Goal: Information Seeking & Learning: Find contact information

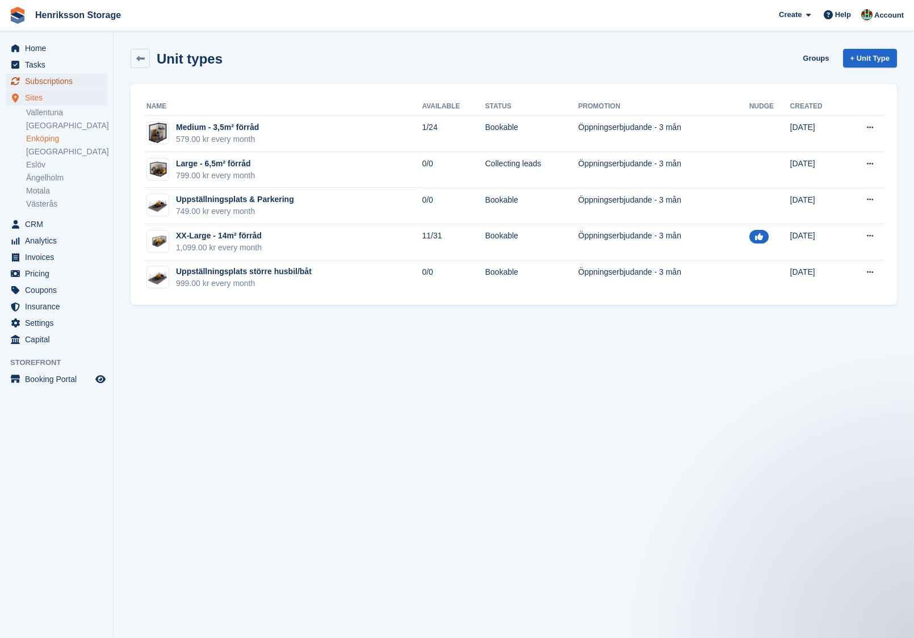
click at [66, 84] on span "Subscriptions" at bounding box center [59, 81] width 68 height 16
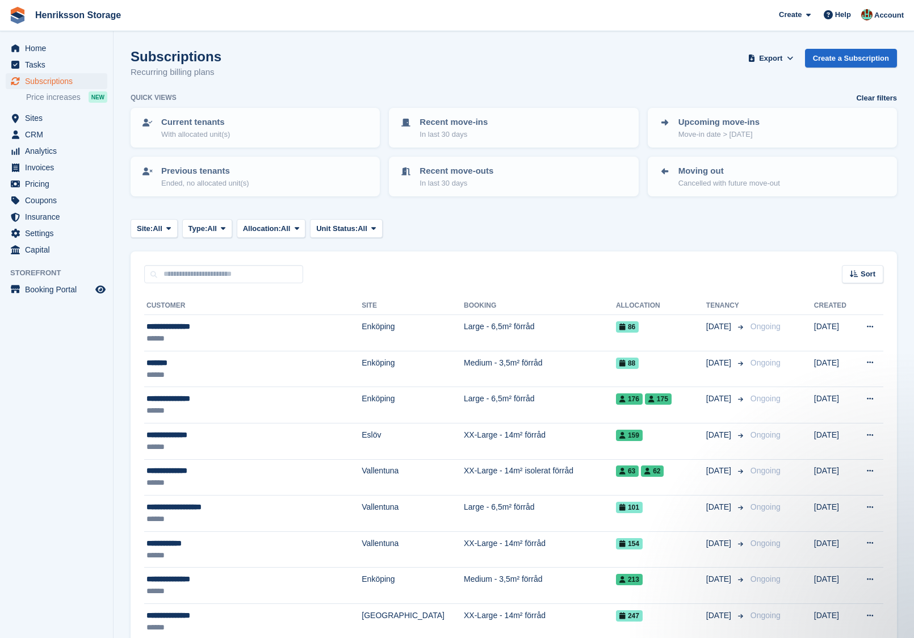
drag, startPoint x: 872, startPoint y: 266, endPoint x: 816, endPoint y: 227, distance: 68.0
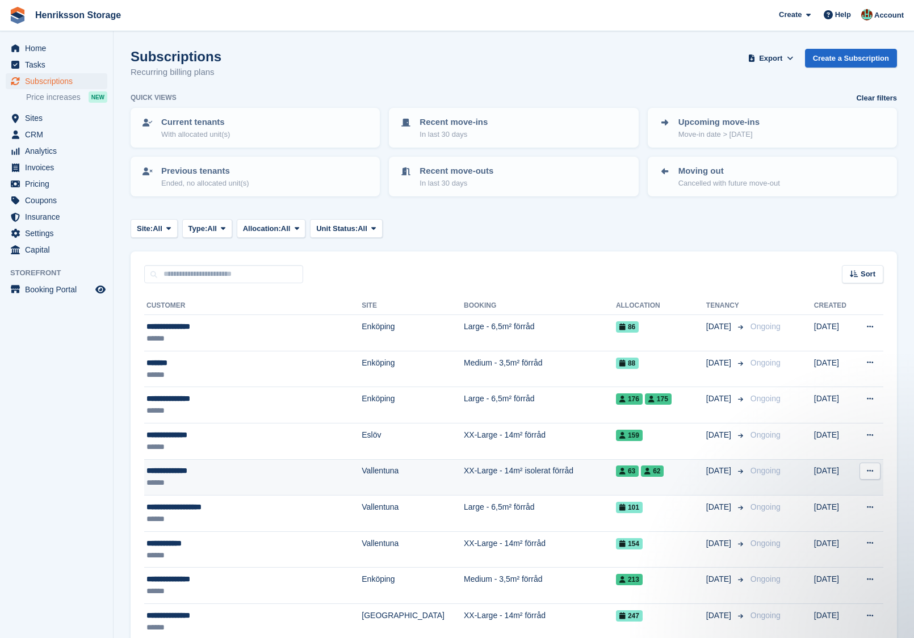
click at [667, 483] on td "63 62" at bounding box center [661, 477] width 90 height 36
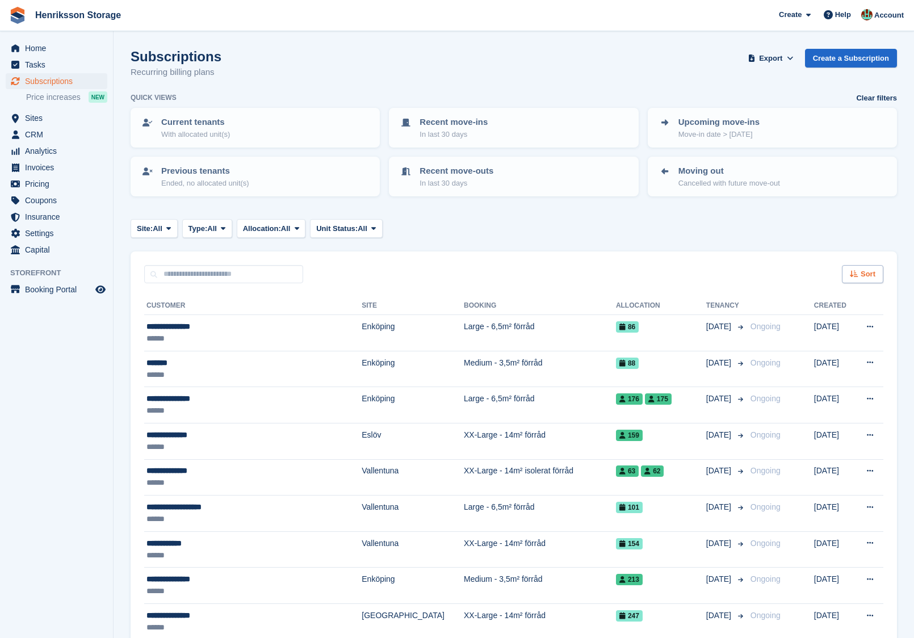
click at [863, 270] on span "Sort" at bounding box center [868, 274] width 15 height 11
click at [815, 345] on span "Move in date" at bounding box center [815, 345] width 45 height 9
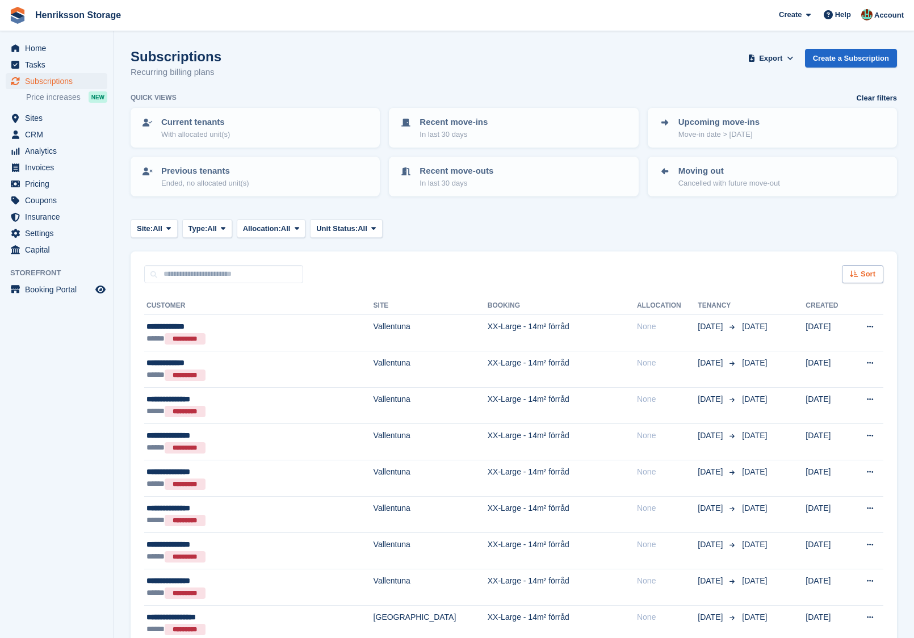
click at [866, 270] on span "Sort" at bounding box center [868, 274] width 15 height 11
click at [801, 408] on span "Move in (newest first)" at bounding box center [831, 406] width 81 height 9
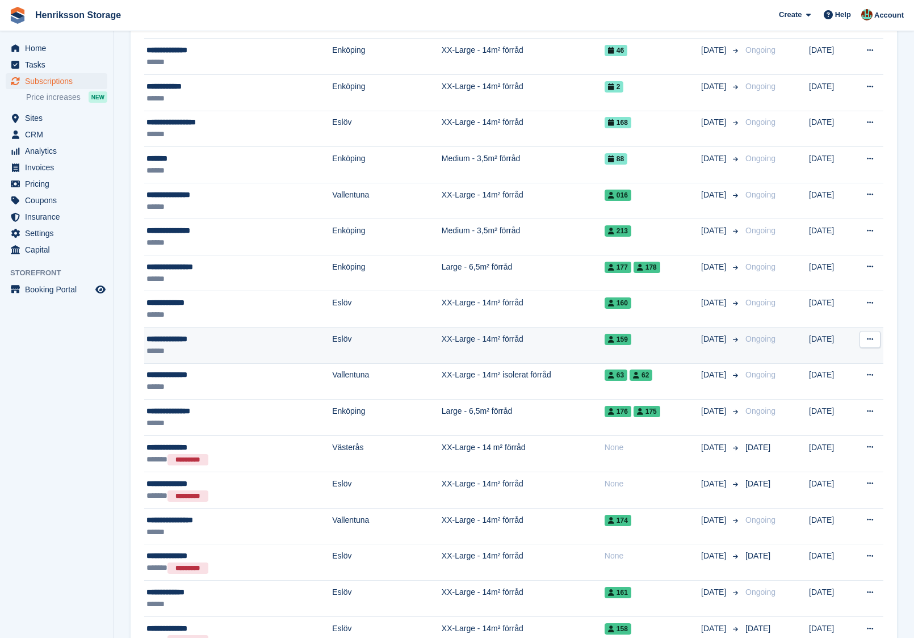
scroll to position [1392, 0]
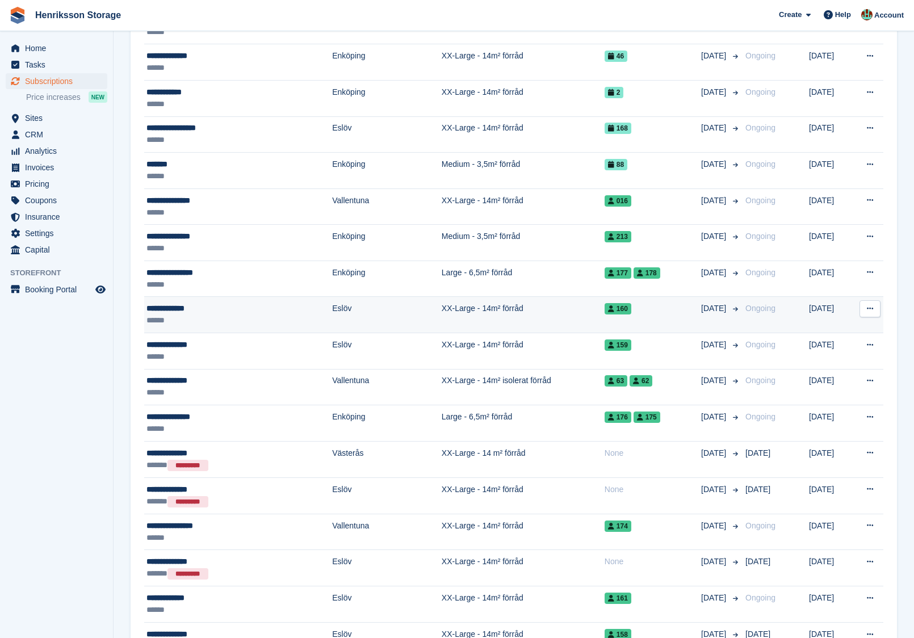
click at [641, 303] on div "160" at bounding box center [653, 309] width 97 height 12
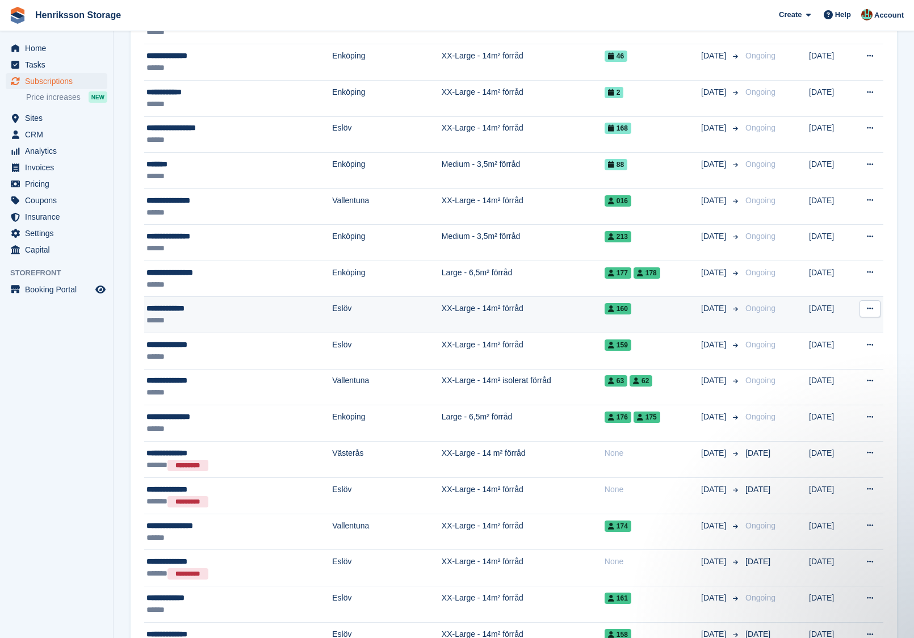
click at [875, 300] on button at bounding box center [870, 308] width 21 height 17
click at [809, 324] on p "View customer" at bounding box center [826, 331] width 99 height 15
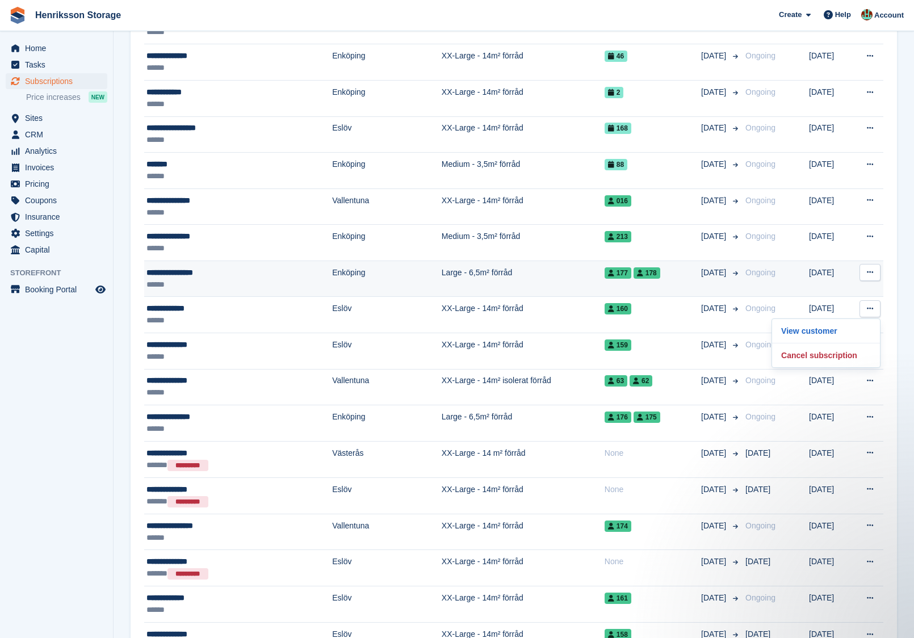
click at [877, 264] on button at bounding box center [870, 272] width 21 height 17
click at [825, 287] on p "View customer" at bounding box center [826, 294] width 99 height 15
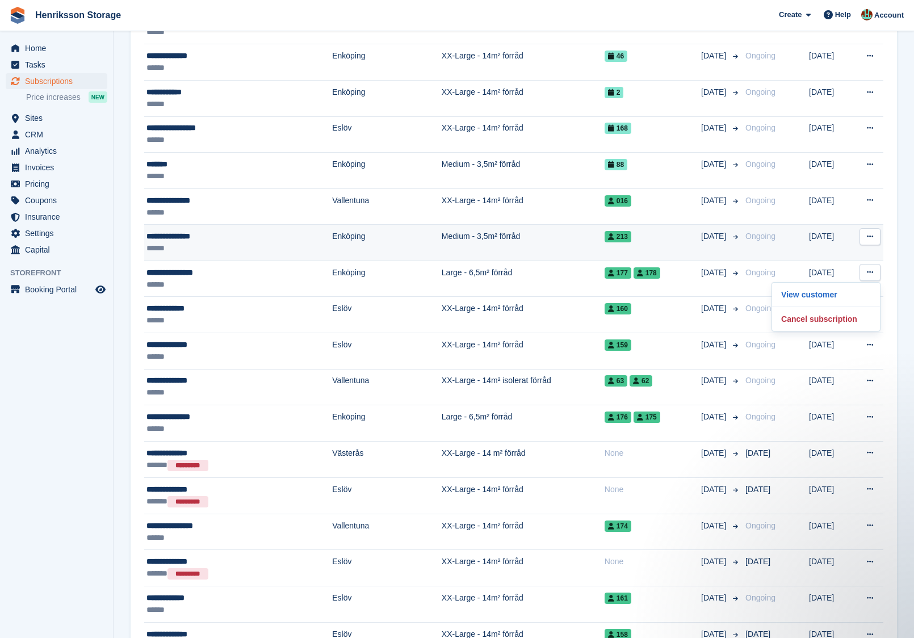
click at [874, 231] on button at bounding box center [870, 236] width 21 height 17
click at [835, 254] on p "View customer" at bounding box center [826, 259] width 99 height 15
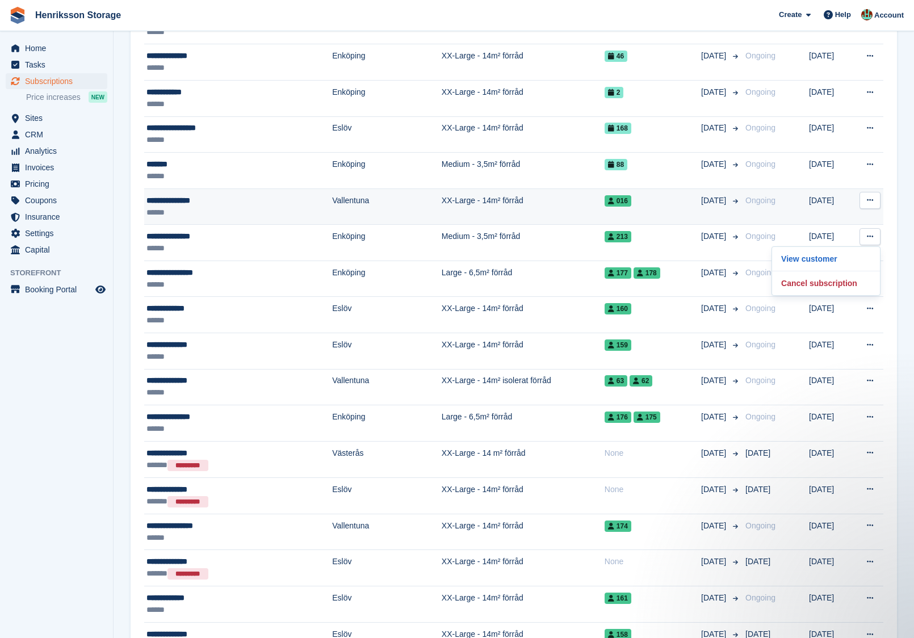
click at [872, 196] on icon at bounding box center [870, 199] width 6 height 7
click at [870, 197] on button at bounding box center [870, 200] width 21 height 17
click at [870, 196] on button at bounding box center [870, 200] width 21 height 17
click at [841, 217] on p "View customer" at bounding box center [826, 222] width 99 height 15
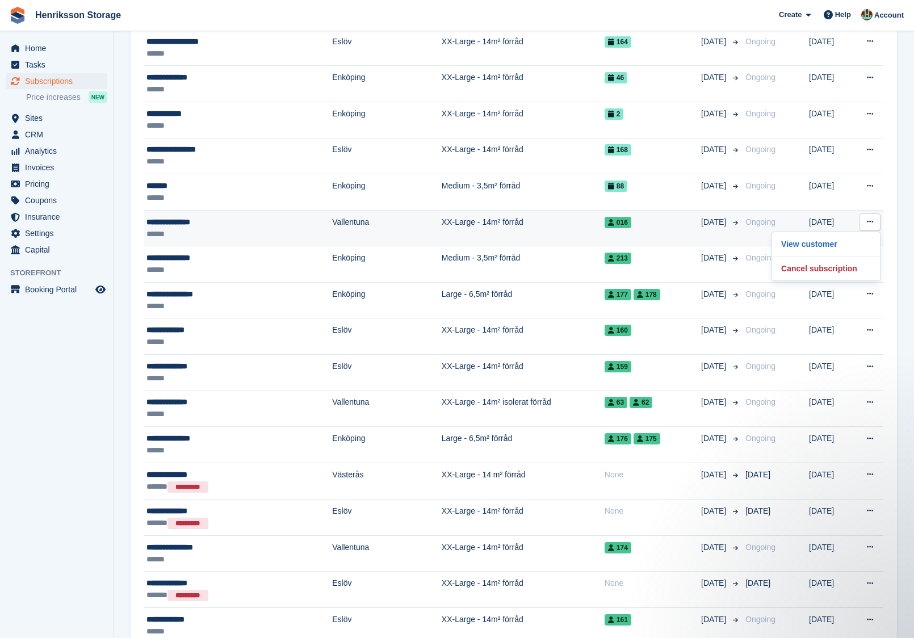
scroll to position [1368, 0]
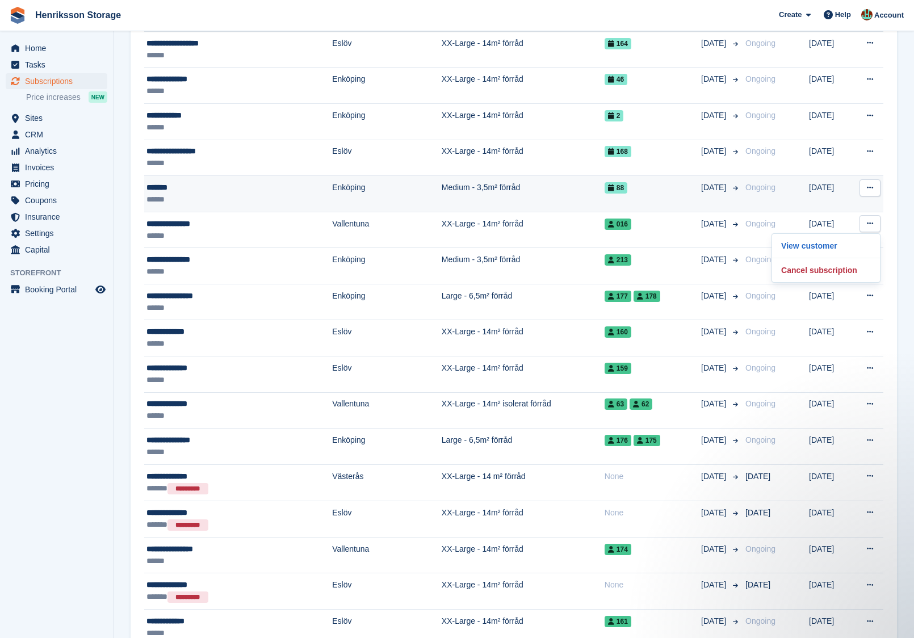
click at [481, 189] on td "Medium - 3,5m² förråd" at bounding box center [523, 194] width 163 height 36
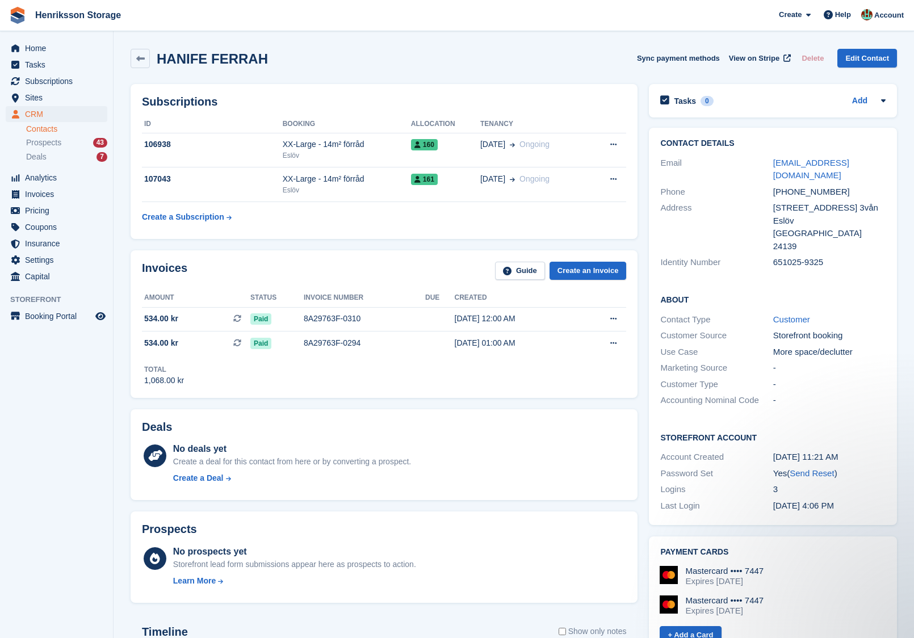
click at [793, 186] on div "+46702527972" at bounding box center [829, 192] width 112 height 13
copy div "+46702527972"
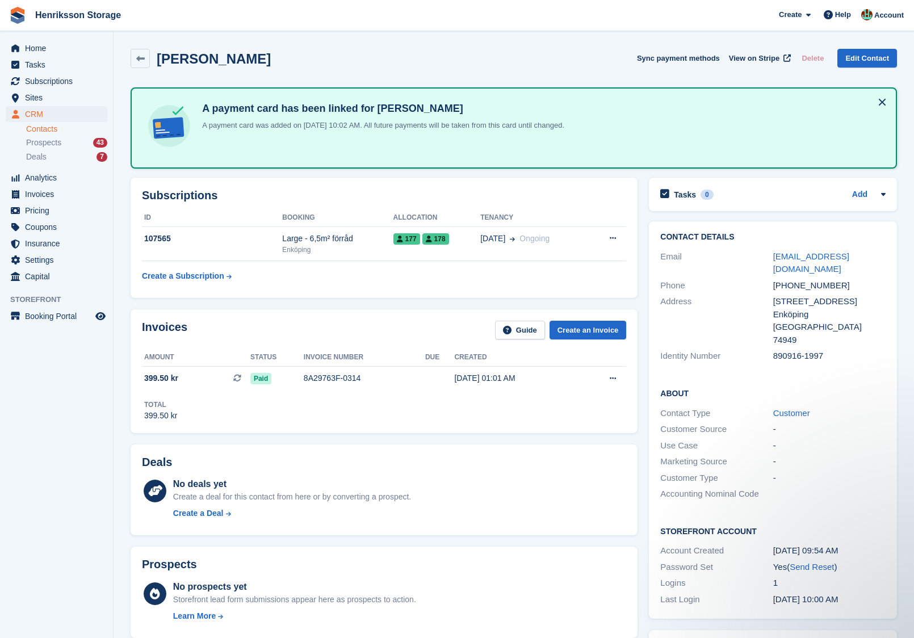
click at [797, 279] on div "[PHONE_NUMBER]" at bounding box center [829, 285] width 112 height 13
copy div "[PHONE_NUMBER]"
click at [53, 100] on span "Sites" at bounding box center [59, 98] width 68 height 16
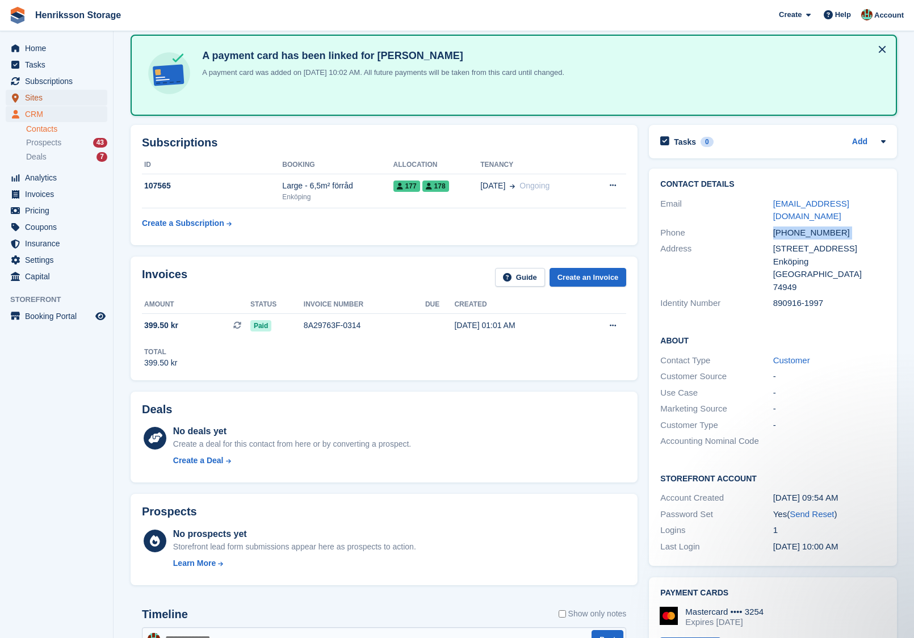
scroll to position [127, 0]
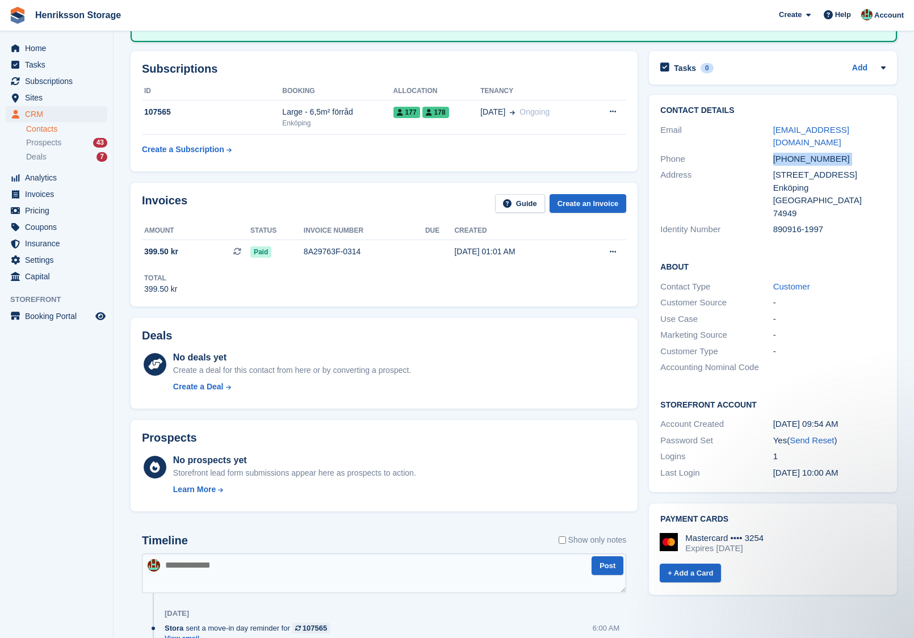
click at [810, 153] on div "+46761164948" at bounding box center [829, 159] width 112 height 13
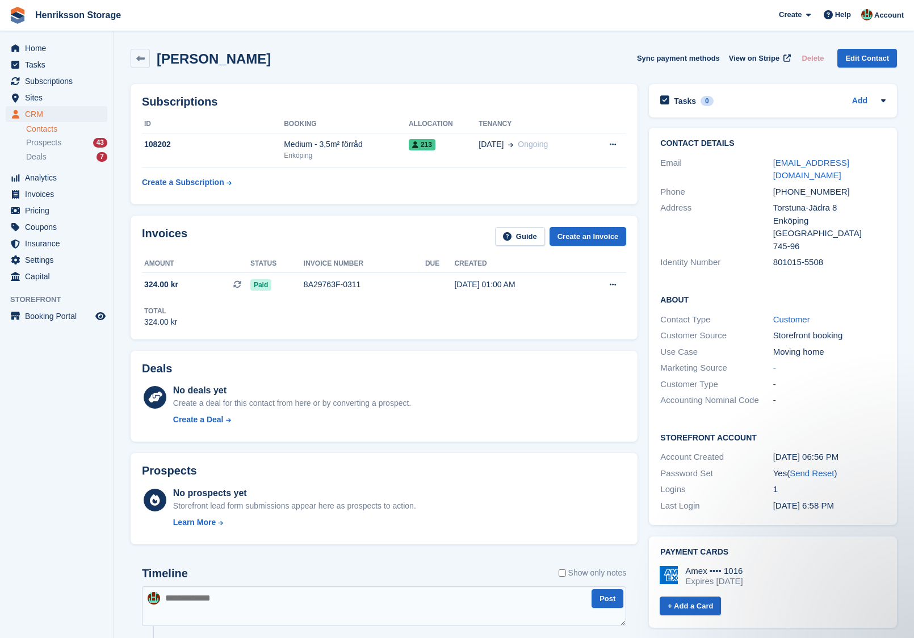
click at [810, 186] on div "+46704108509" at bounding box center [829, 192] width 112 height 13
copy div "+46704108509"
click at [804, 186] on div "+46704108509" at bounding box center [829, 192] width 112 height 13
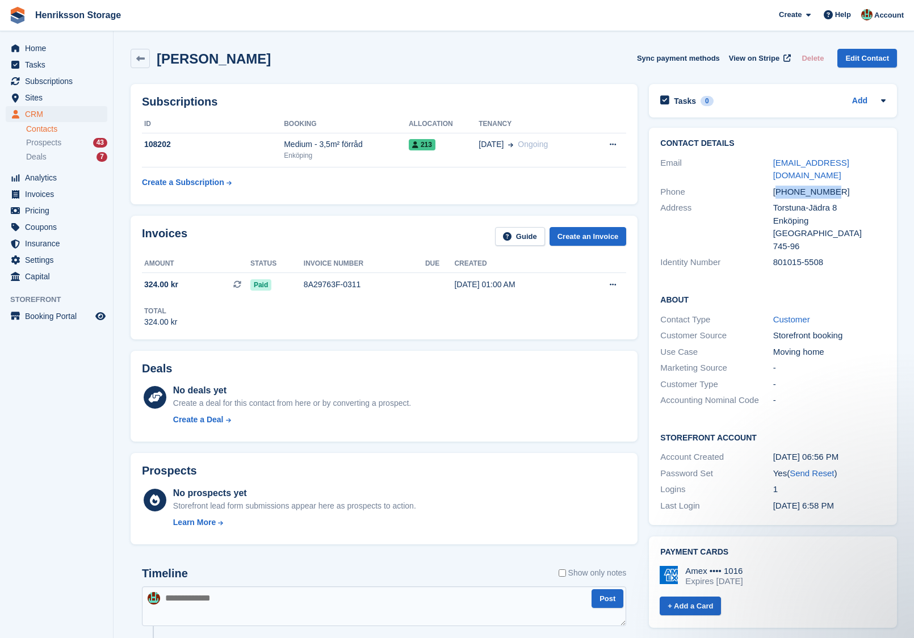
click at [804, 186] on div "+46704108509" at bounding box center [829, 192] width 112 height 13
click at [799, 186] on div "+46722305520" at bounding box center [829, 192] width 112 height 13
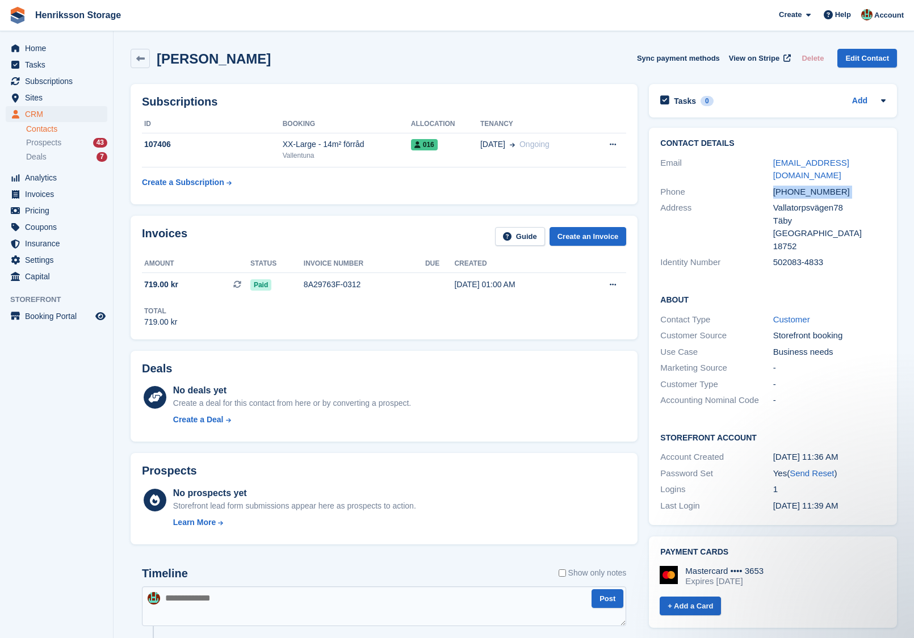
copy div "+46722305520"
click at [224, 60] on h2 "Johan Bergquist" at bounding box center [214, 58] width 114 height 15
click at [224, 60] on h2 "[PERSON_NAME]" at bounding box center [214, 58] width 114 height 15
copy div "Johan Bergquist Sync payment methods View on Stripe Delete Edit Contact"
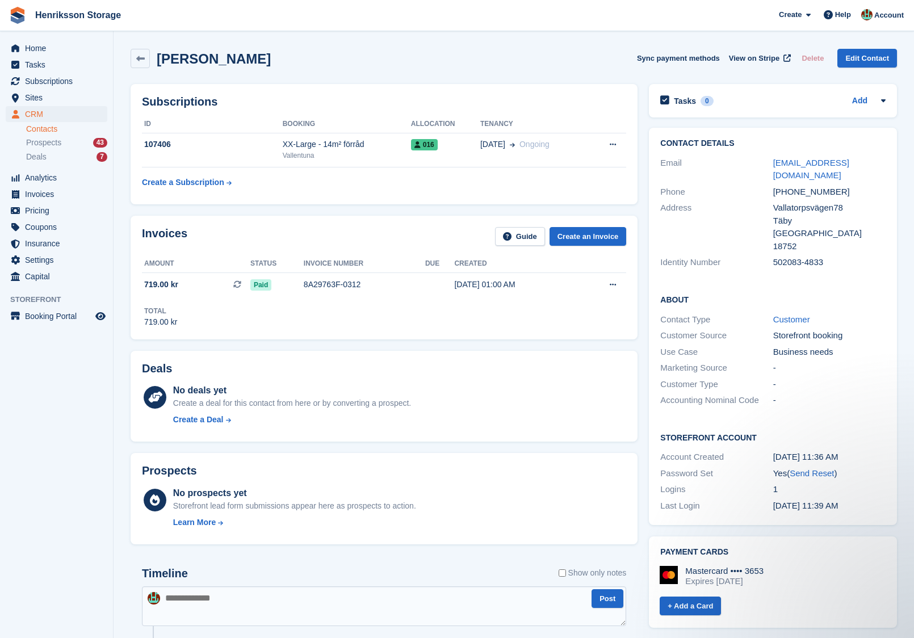
click at [812, 186] on div "+46722305520" at bounding box center [829, 192] width 112 height 13
copy div "+46722305520"
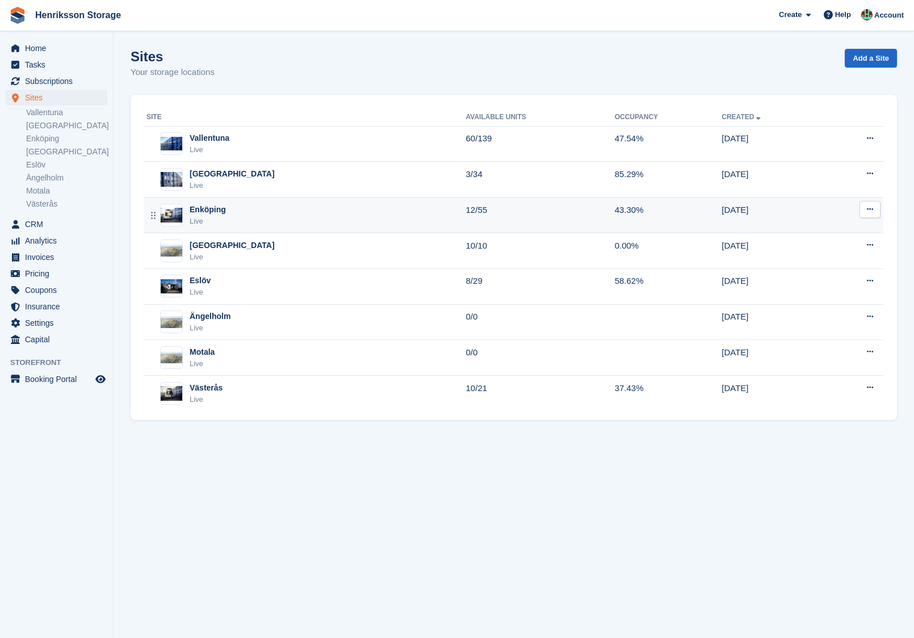
click at [245, 212] on div "Enköping Live" at bounding box center [306, 215] width 320 height 23
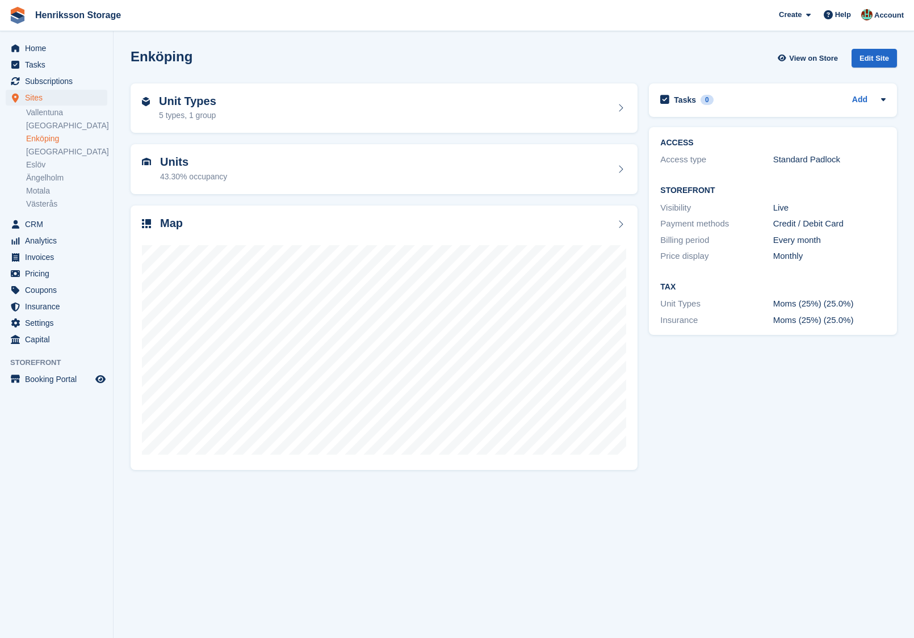
click at [244, 202] on div "Map" at bounding box center [384, 338] width 518 height 276
click at [236, 218] on div "Map" at bounding box center [384, 224] width 484 height 15
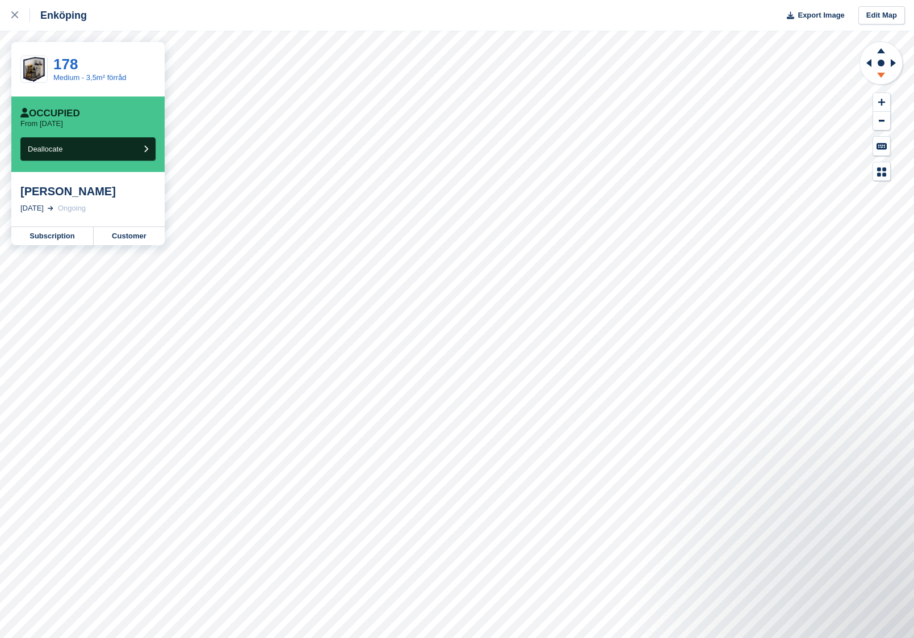
click at [885, 79] on icon at bounding box center [881, 77] width 30 height 14
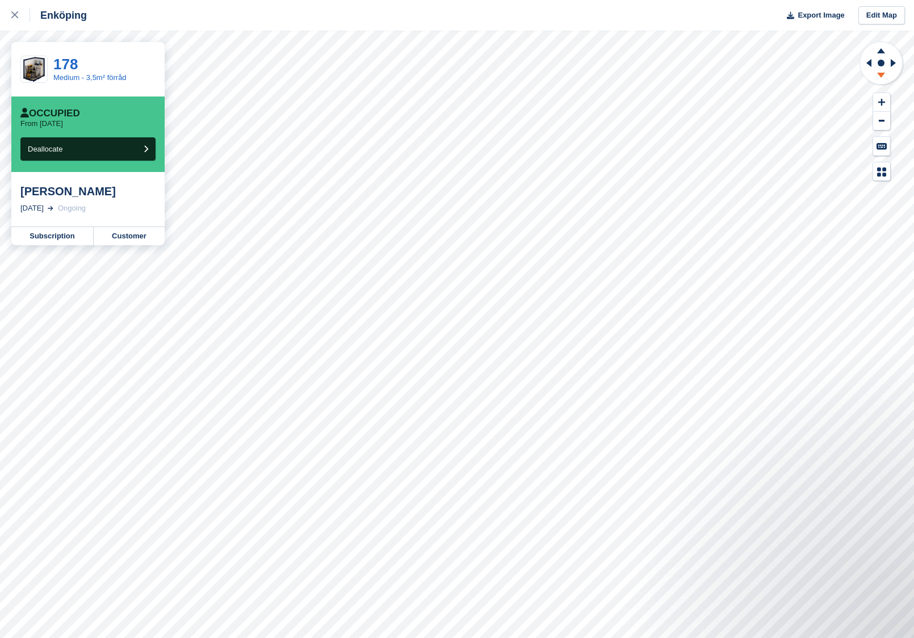
click at [885, 79] on icon at bounding box center [881, 77] width 30 height 14
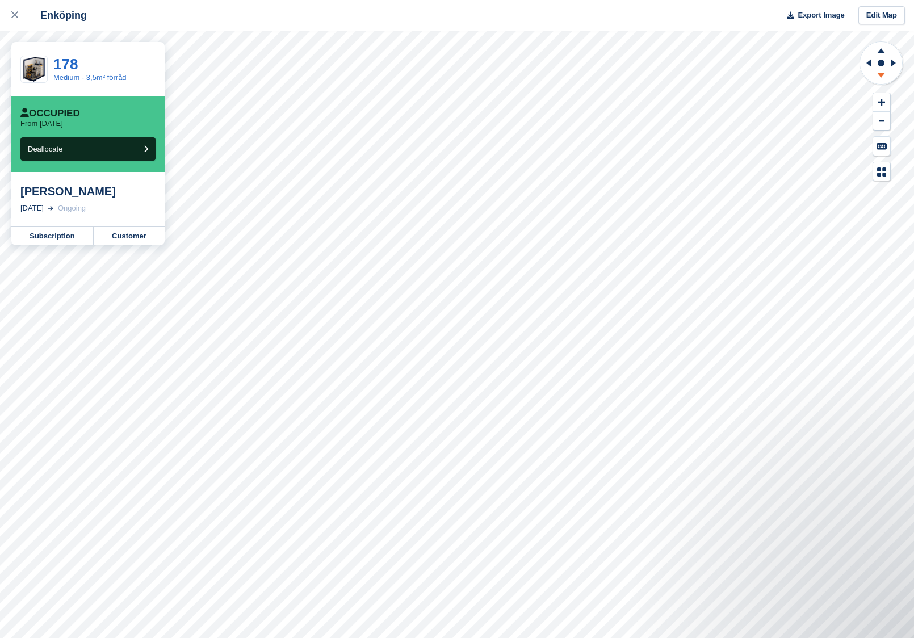
click at [885, 79] on icon at bounding box center [881, 77] width 30 height 14
click at [885, 73] on icon at bounding box center [881, 77] width 30 height 14
click at [886, 46] on icon at bounding box center [881, 49] width 30 height 14
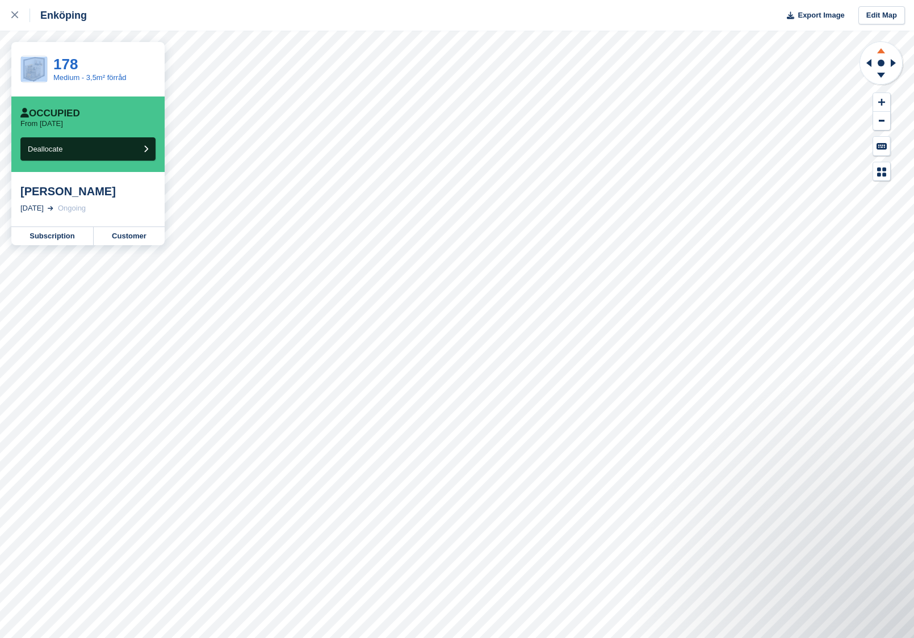
click at [886, 46] on icon at bounding box center [881, 49] width 30 height 14
click at [129, 241] on link "Customer" at bounding box center [129, 236] width 71 height 18
click at [15, 20] on div at bounding box center [20, 16] width 19 height 14
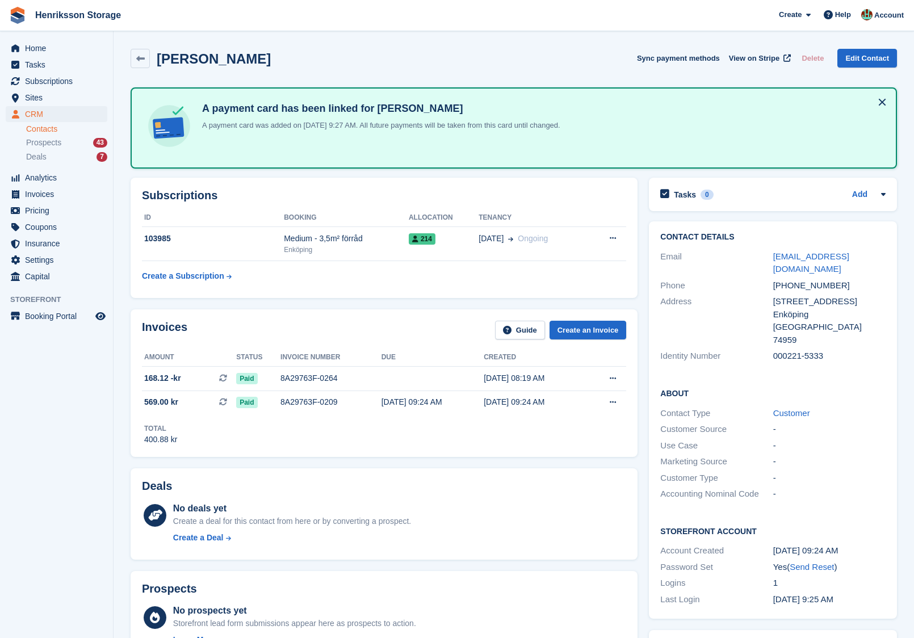
click at [797, 280] on div "+46704094297" at bounding box center [829, 285] width 112 height 13
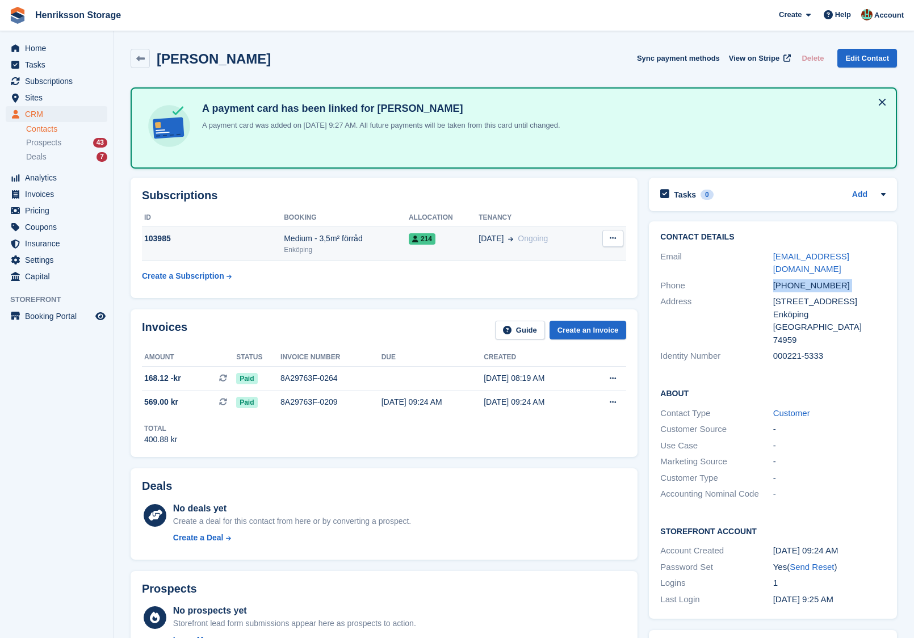
copy div "+46704094297"
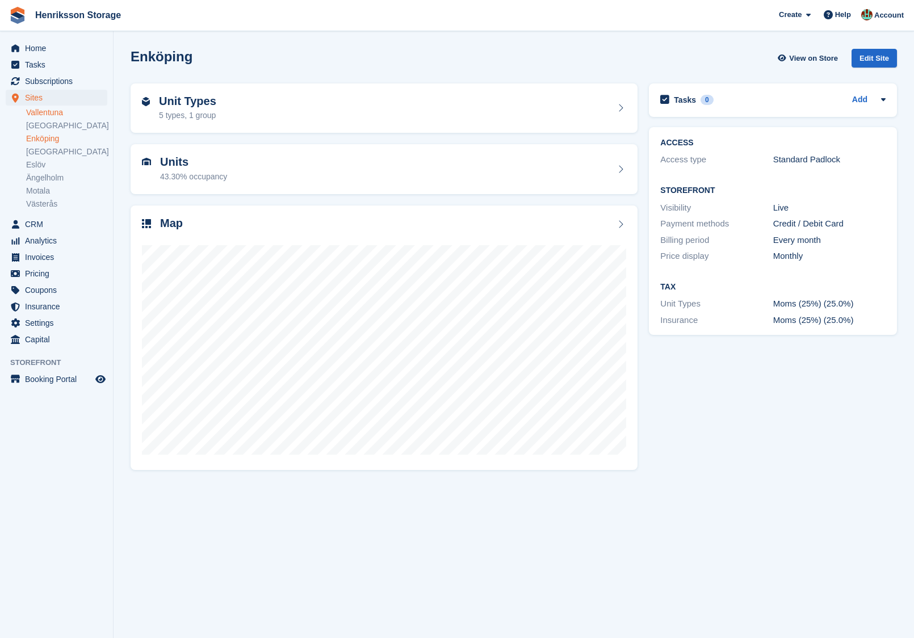
click at [72, 114] on link "Vallentuna" at bounding box center [66, 112] width 81 height 11
click at [243, 223] on div "Map" at bounding box center [384, 224] width 484 height 15
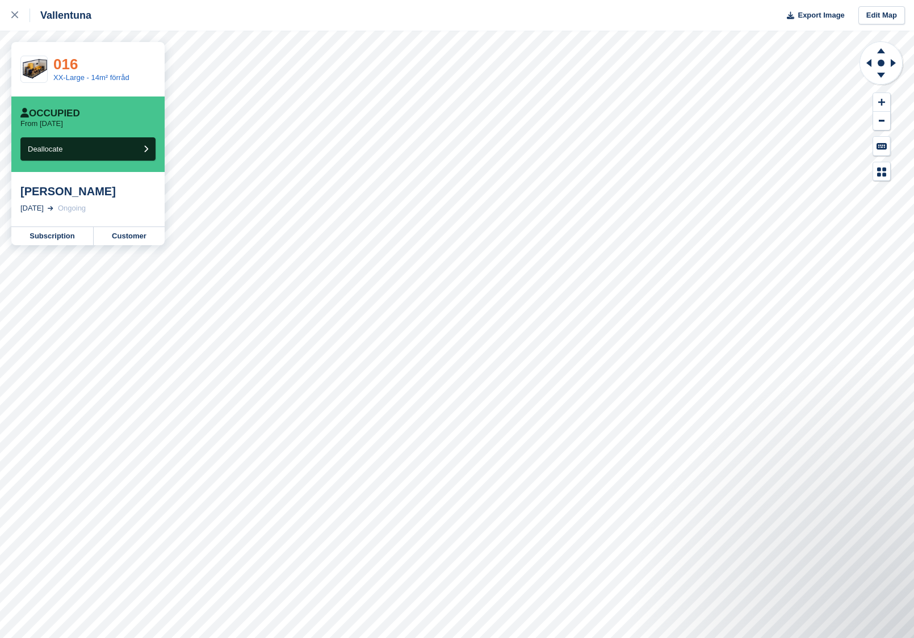
click at [76, 66] on link "016" at bounding box center [65, 64] width 24 height 17
click at [22, 17] on div at bounding box center [20, 16] width 19 height 14
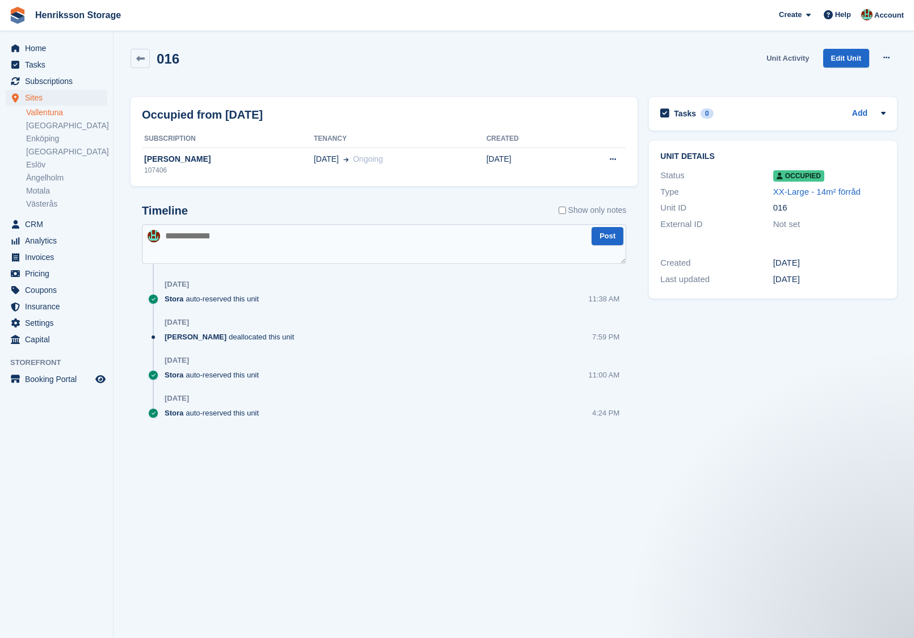
click at [799, 58] on link "Unit Activity" at bounding box center [788, 58] width 52 height 19
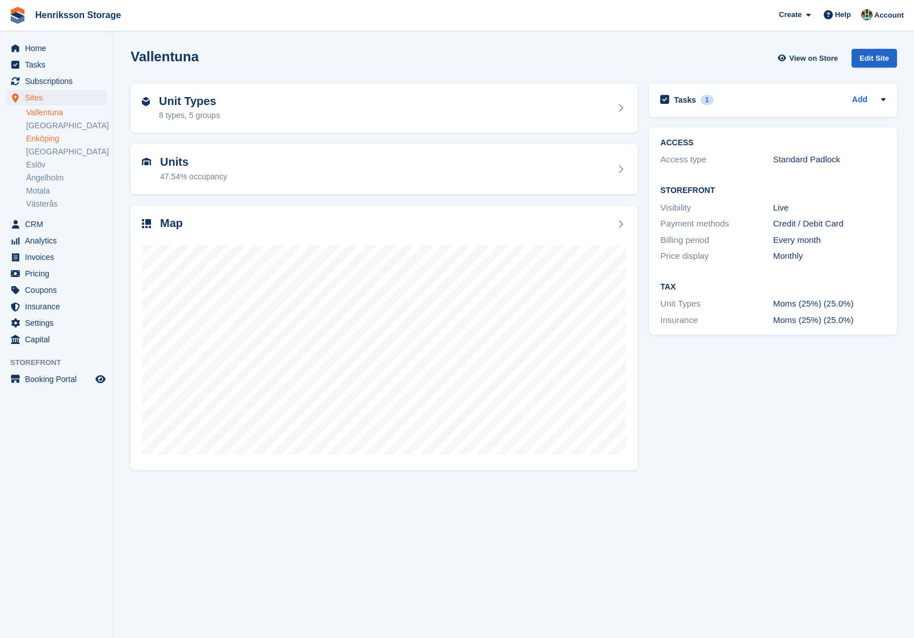
click at [60, 138] on link "Enköping" at bounding box center [66, 138] width 81 height 11
click at [213, 217] on div "Map" at bounding box center [384, 224] width 484 height 15
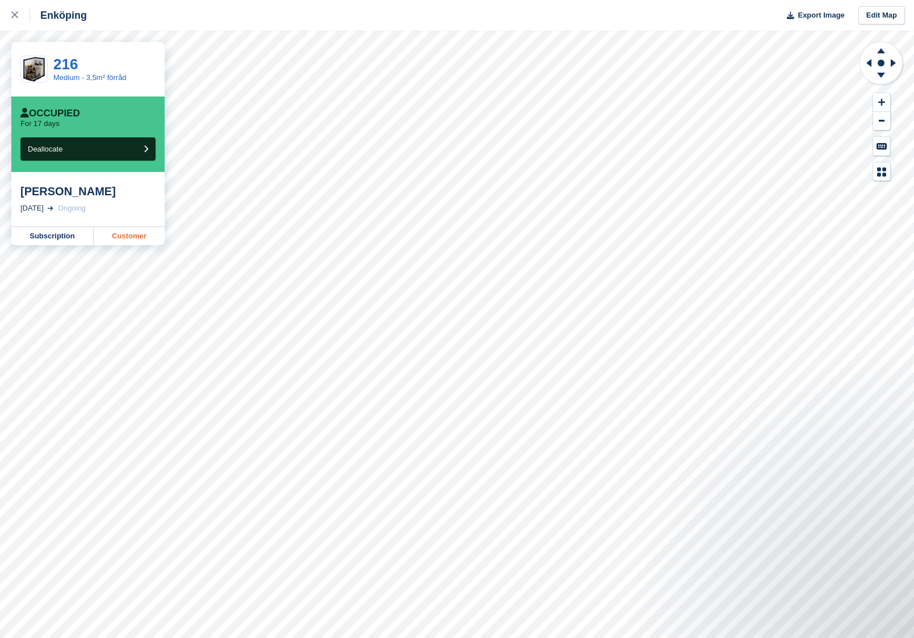
click at [124, 232] on link "Customer" at bounding box center [129, 236] width 71 height 18
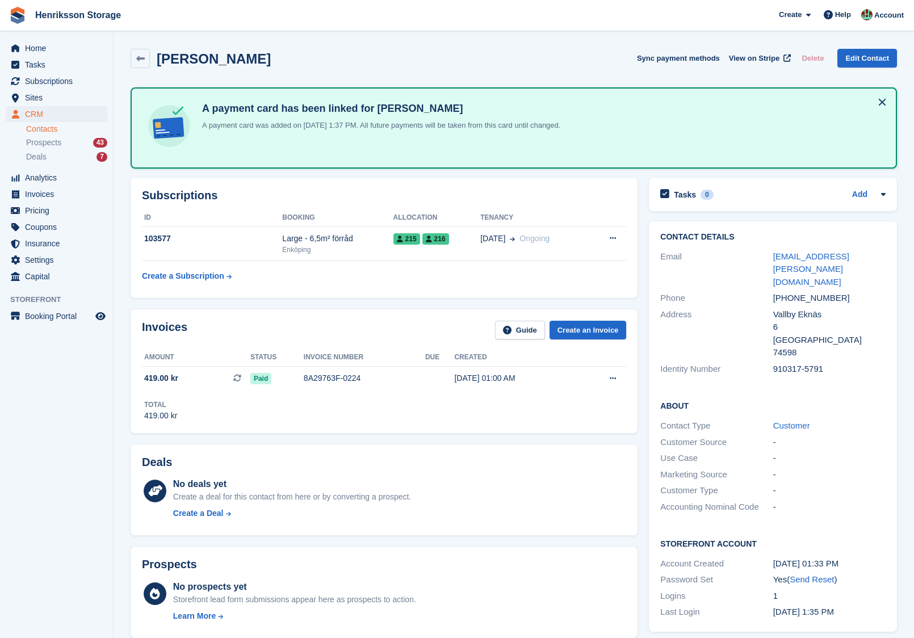
click at [808, 292] on div "[PHONE_NUMBER]" at bounding box center [829, 298] width 112 height 13
click at [808, 292] on div "+46767667636" at bounding box center [829, 298] width 112 height 13
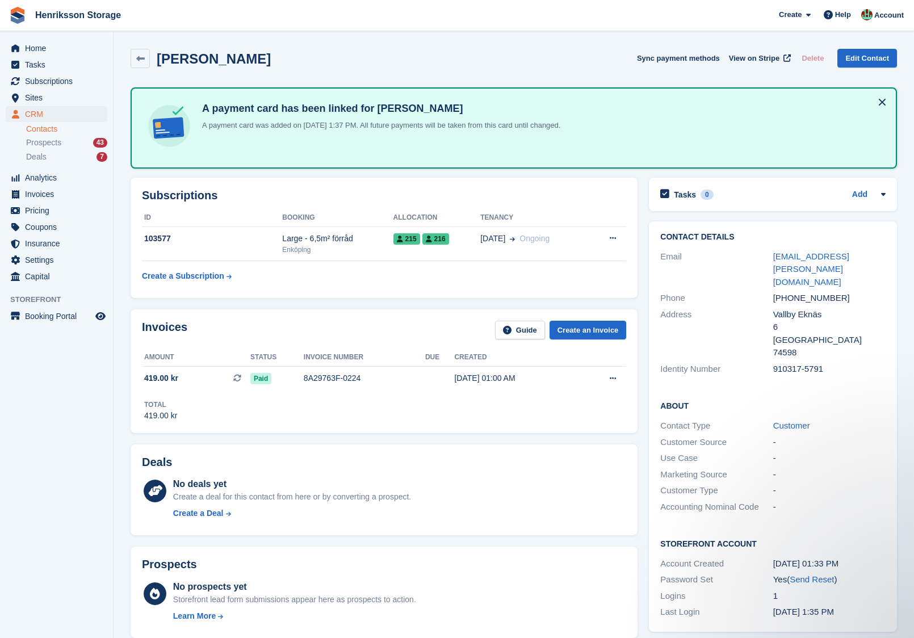
click at [798, 292] on div "+46767667636" at bounding box center [829, 298] width 112 height 13
copy div "+46767667636"
